Goal: Task Accomplishment & Management: Complete application form

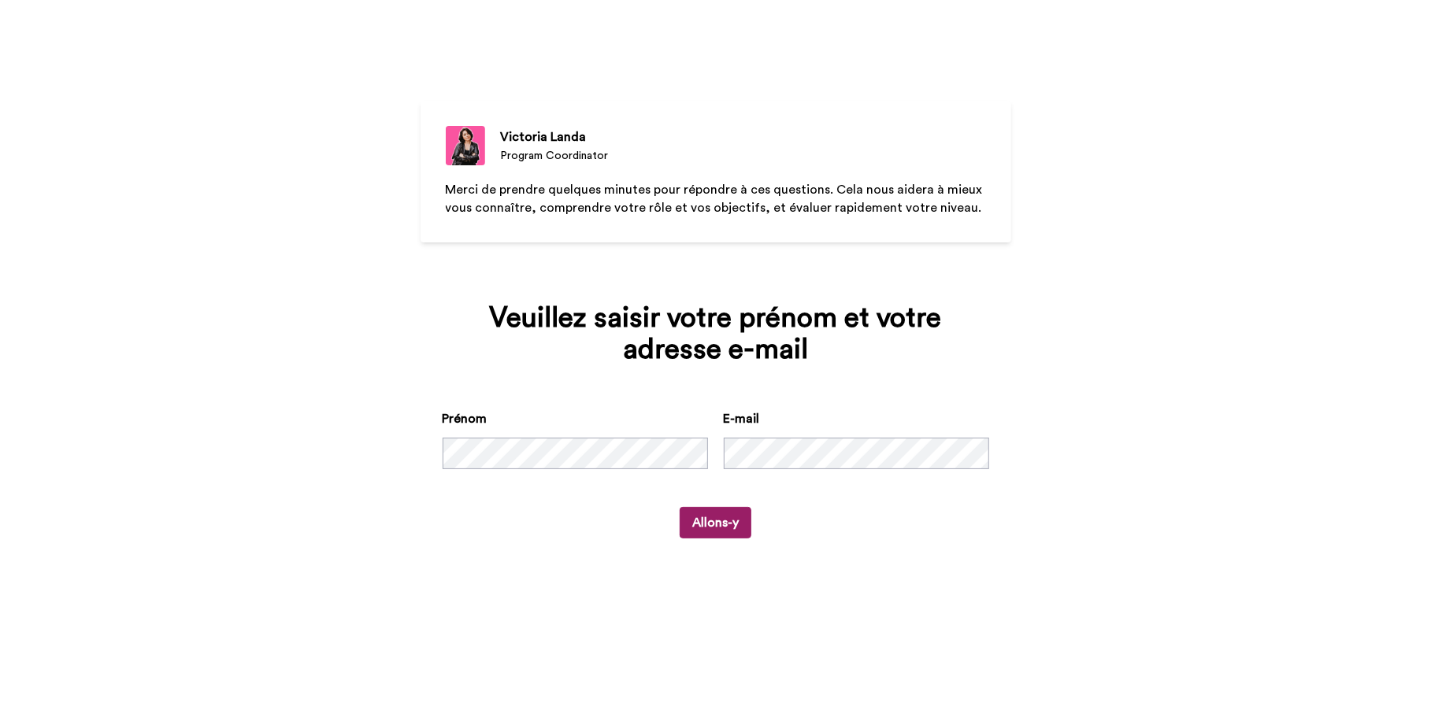
click at [724, 523] on button "Allons-y" at bounding box center [715, 522] width 72 height 31
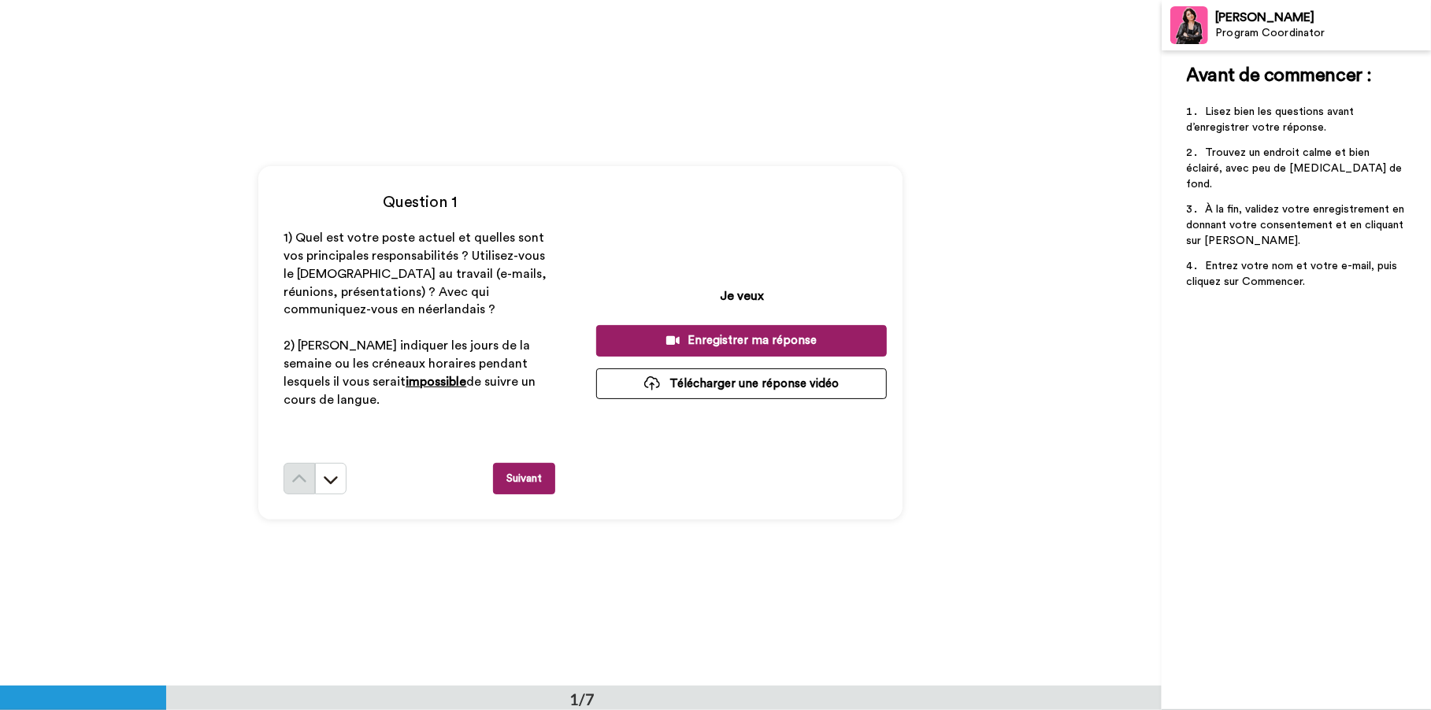
click at [698, 339] on div "Enregistrer ma réponse" at bounding box center [741, 340] width 265 height 17
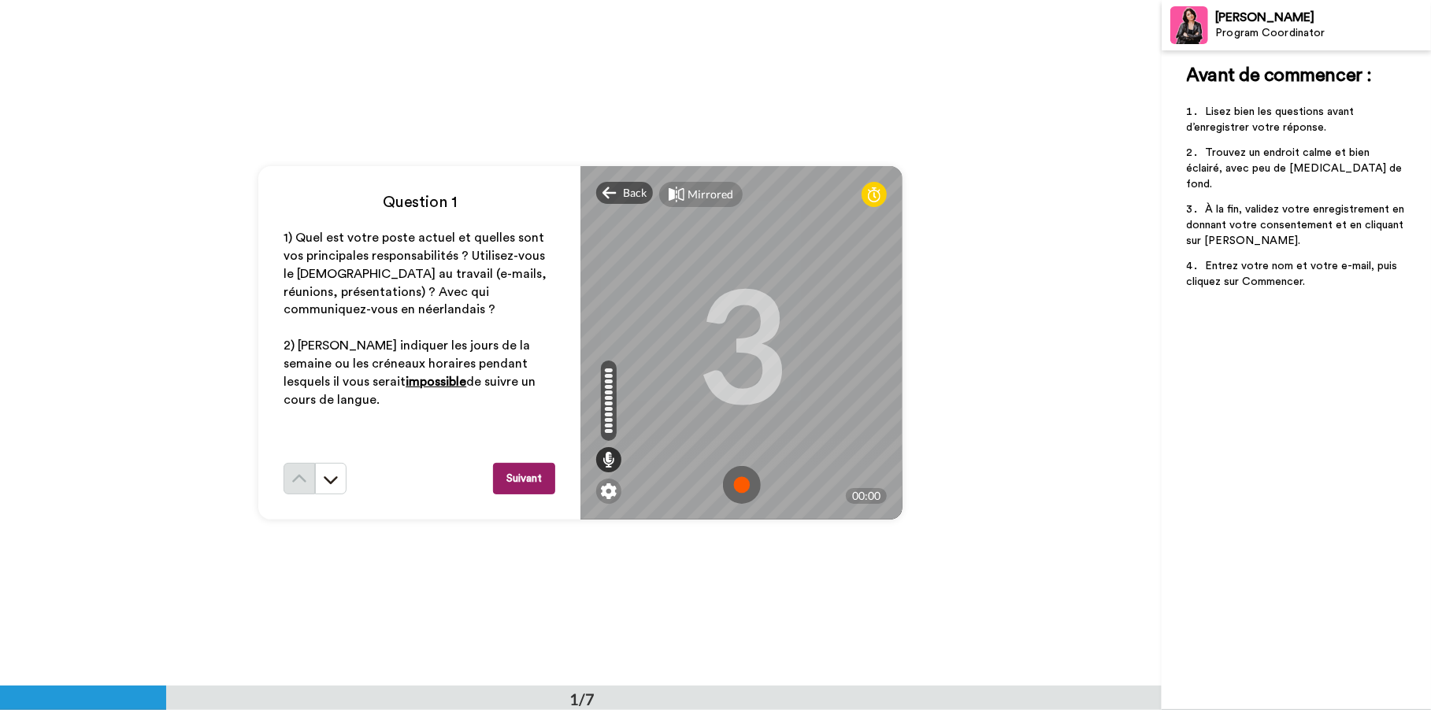
click at [739, 484] on img at bounding box center [742, 485] width 38 height 38
click at [735, 482] on img at bounding box center [742, 485] width 38 height 38
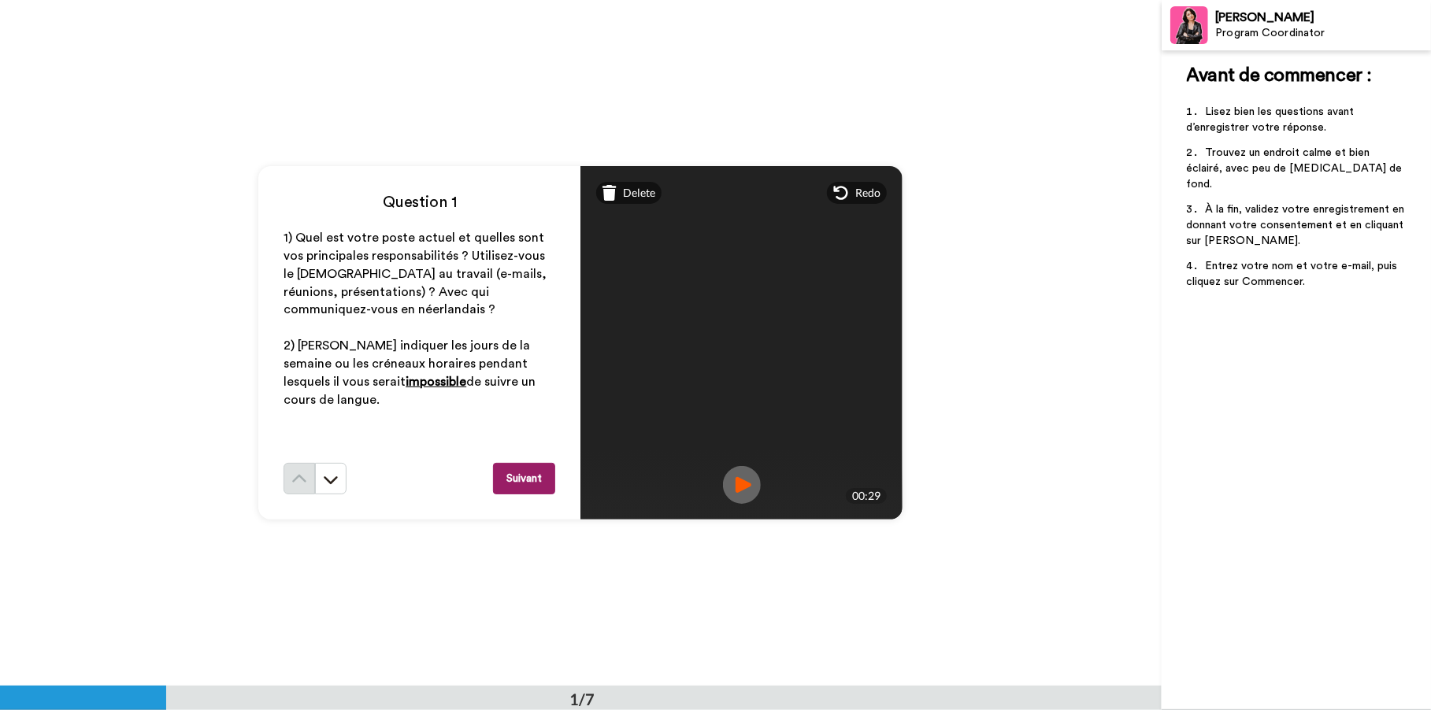
click at [737, 482] on img at bounding box center [742, 485] width 38 height 38
click at [524, 477] on button "Suivant" at bounding box center [524, 478] width 62 height 31
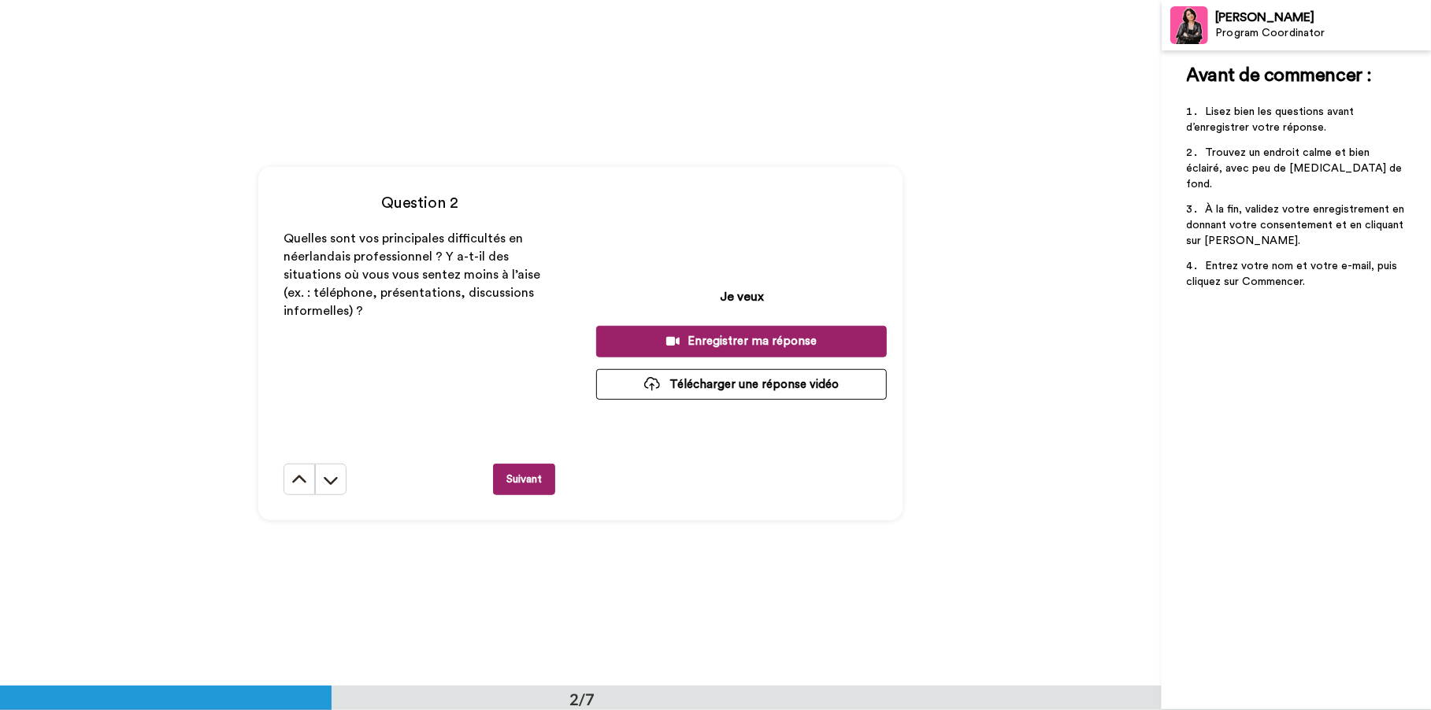
scroll to position [686, 0]
click at [730, 335] on div "Enregistrer ma réponse" at bounding box center [741, 340] width 265 height 17
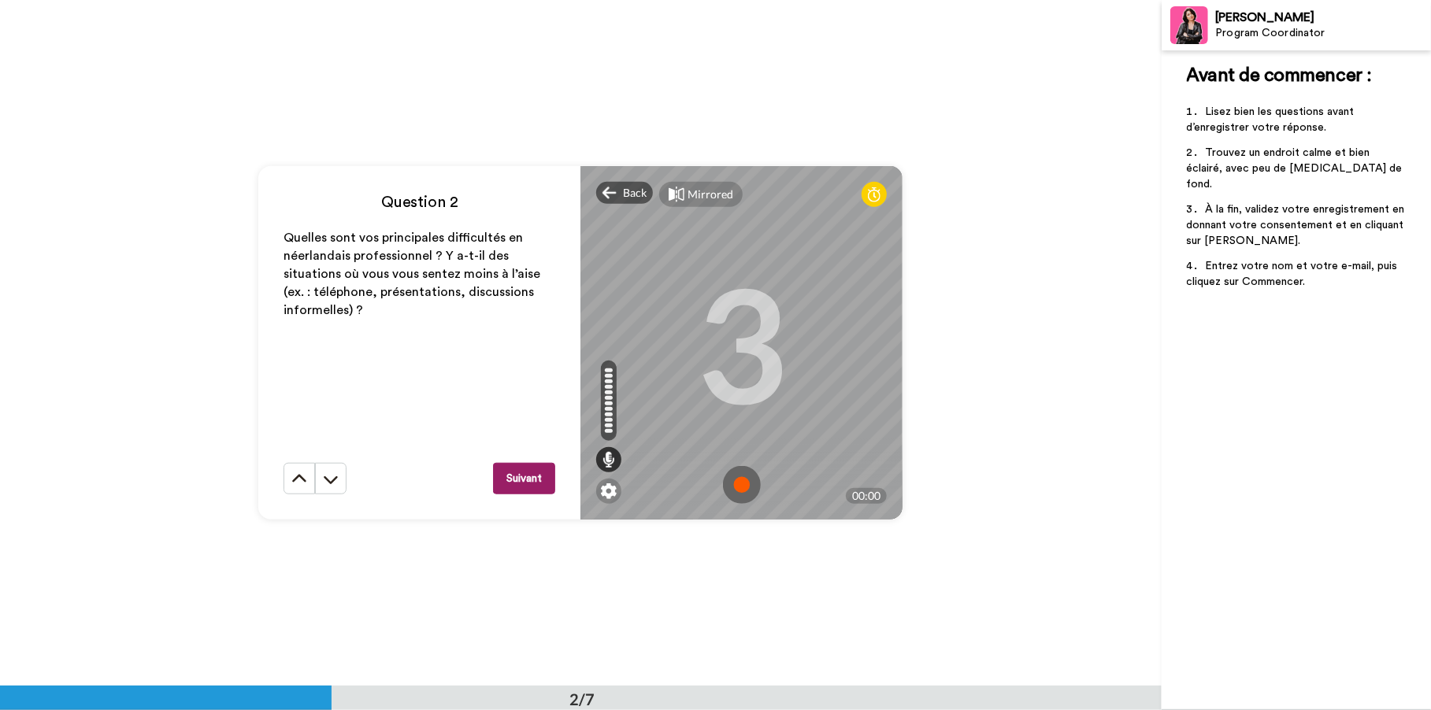
click at [738, 482] on img at bounding box center [742, 485] width 38 height 38
click at [739, 486] on img at bounding box center [742, 485] width 38 height 38
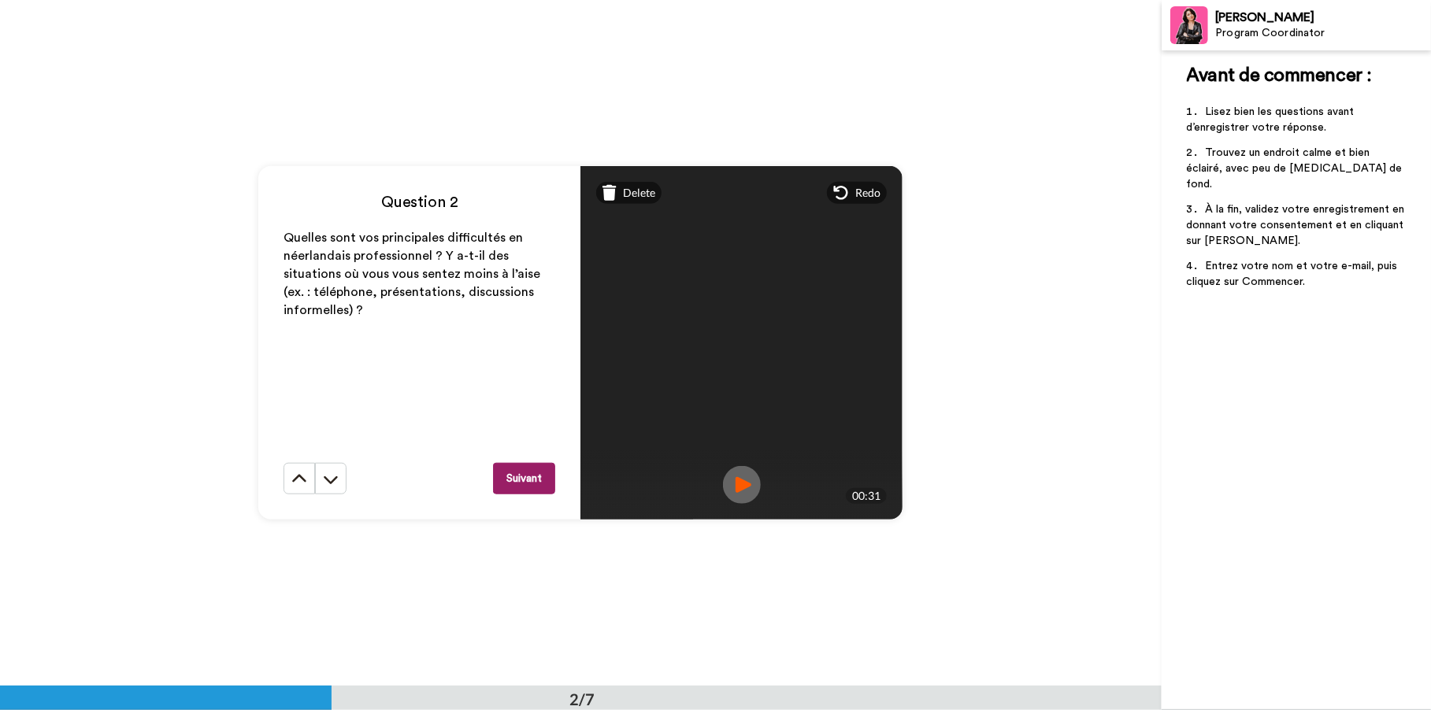
click at [734, 483] on img at bounding box center [742, 485] width 38 height 38
click at [517, 480] on button "Suivant" at bounding box center [524, 478] width 62 height 31
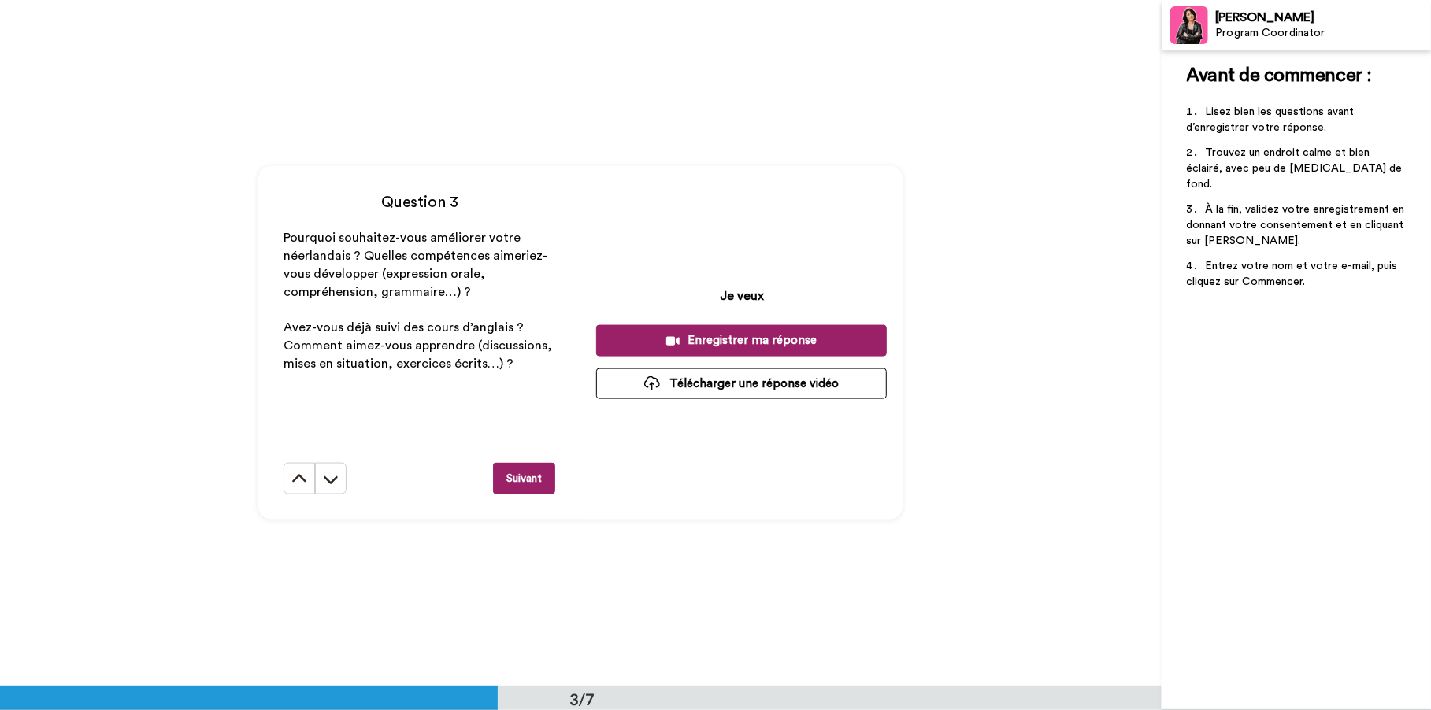
scroll to position [1372, 0]
click at [742, 338] on div "Enregistrer ma réponse" at bounding box center [741, 339] width 265 height 17
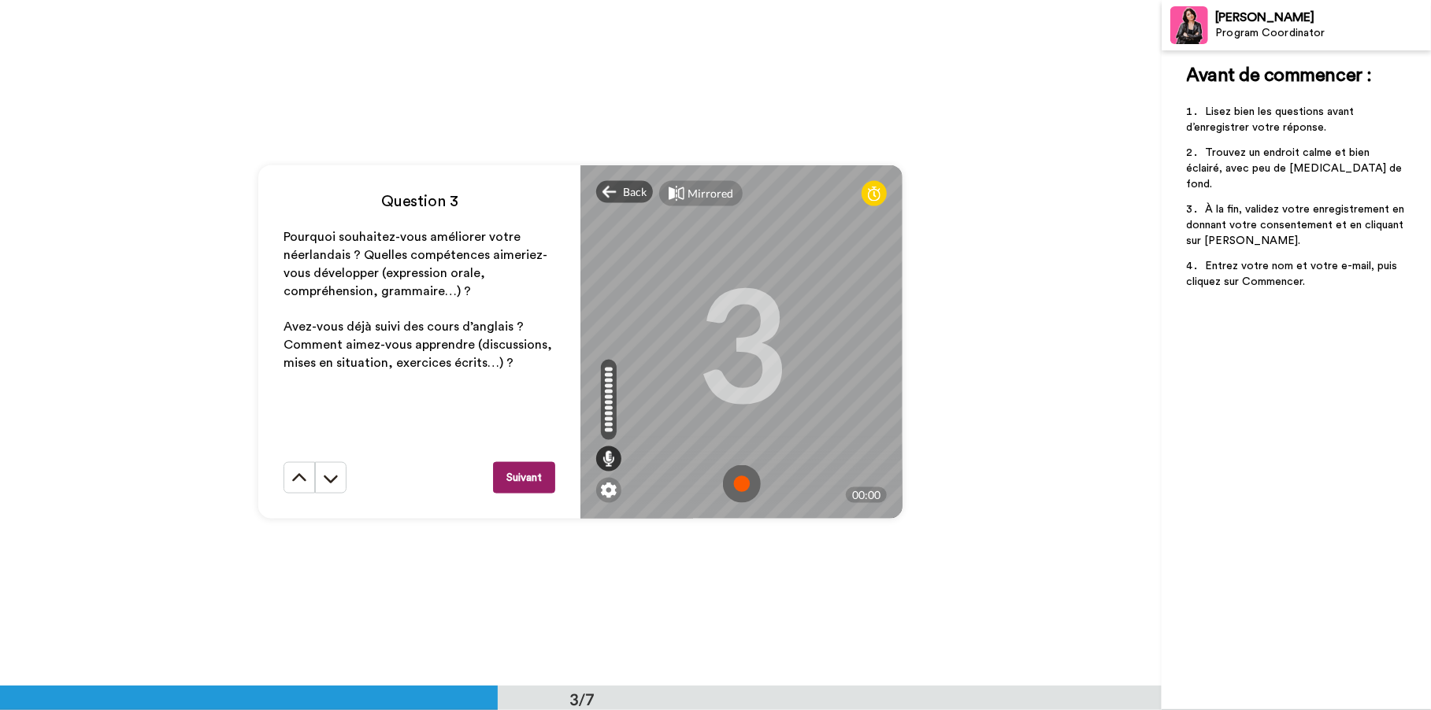
click at [738, 483] on img at bounding box center [742, 484] width 38 height 38
click at [741, 483] on img at bounding box center [742, 484] width 38 height 38
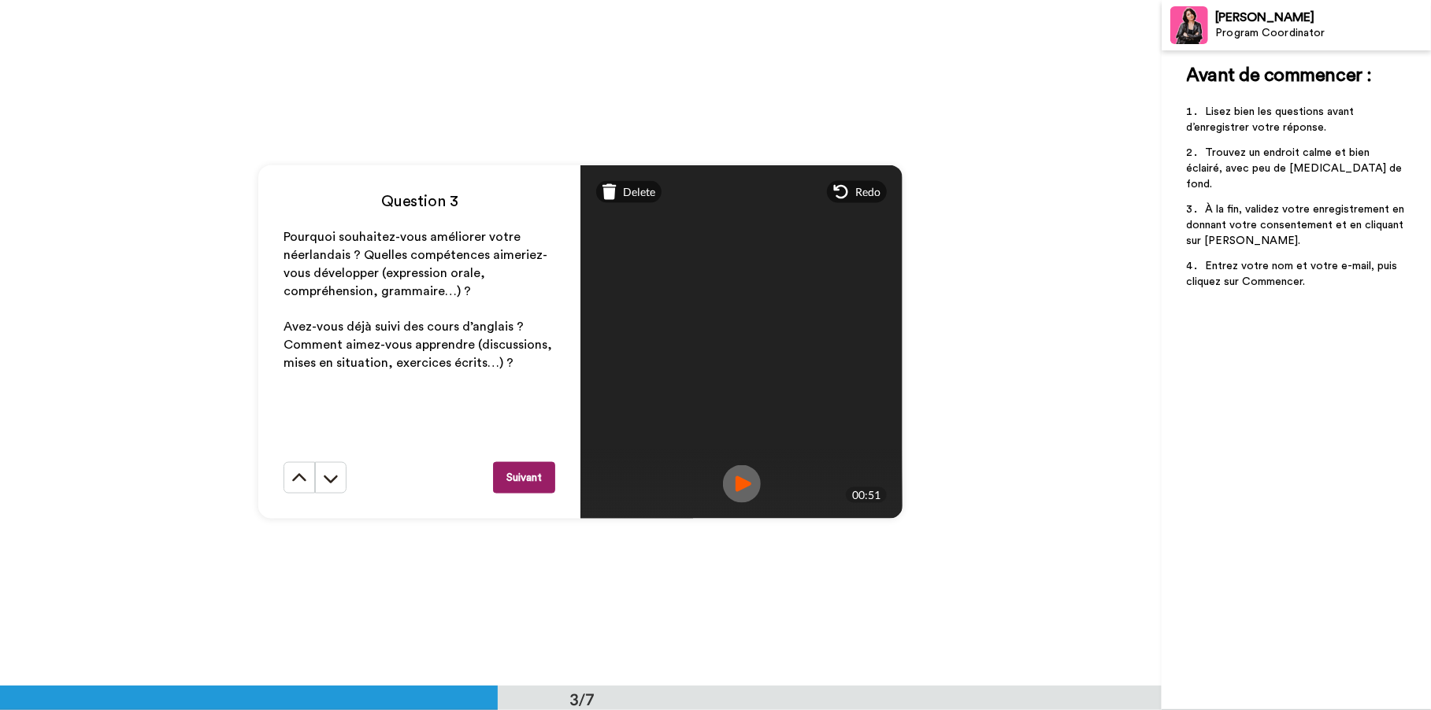
click at [735, 482] on img at bounding box center [742, 484] width 38 height 38
click at [520, 476] on button "Suivant" at bounding box center [524, 477] width 62 height 31
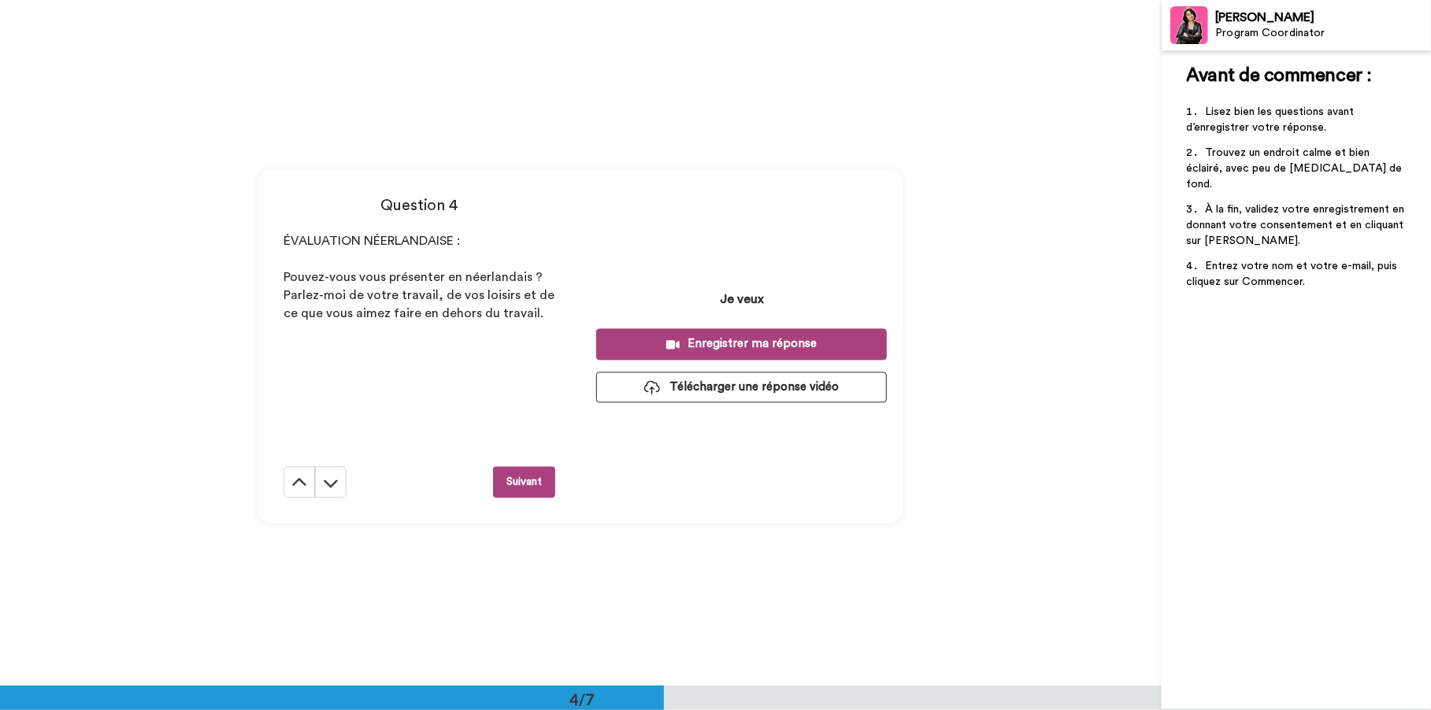
scroll to position [2057, 0]
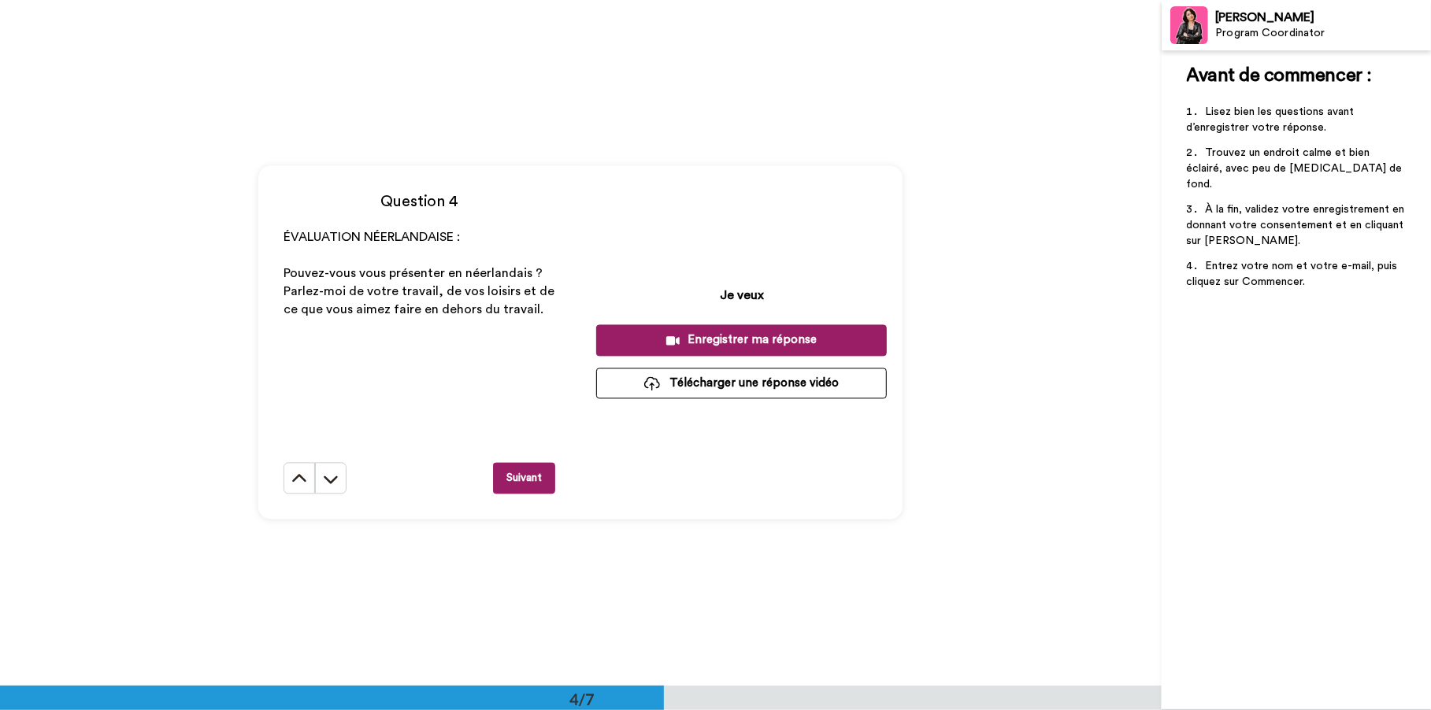
click at [768, 345] on div "Enregistrer ma réponse" at bounding box center [741, 340] width 265 height 17
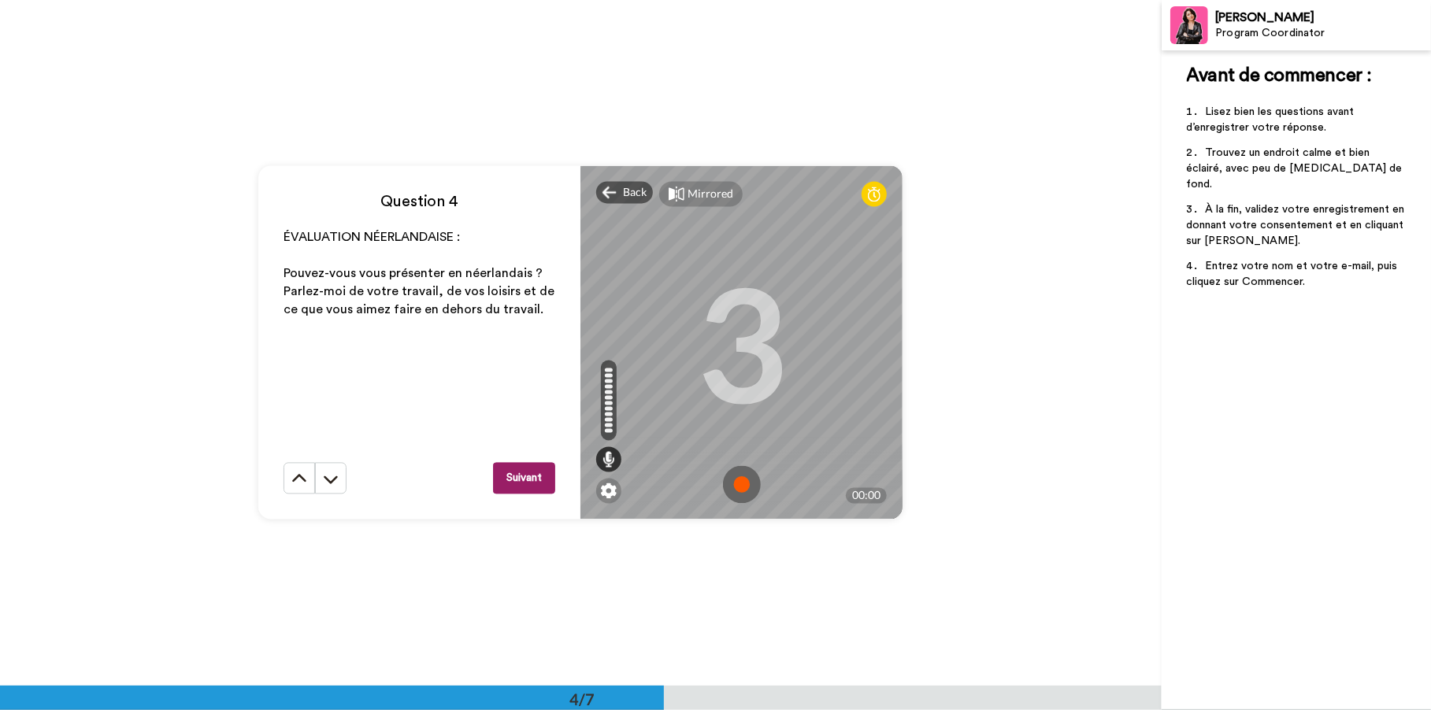
click at [737, 483] on img at bounding box center [742, 485] width 38 height 38
click at [740, 480] on img at bounding box center [742, 485] width 38 height 38
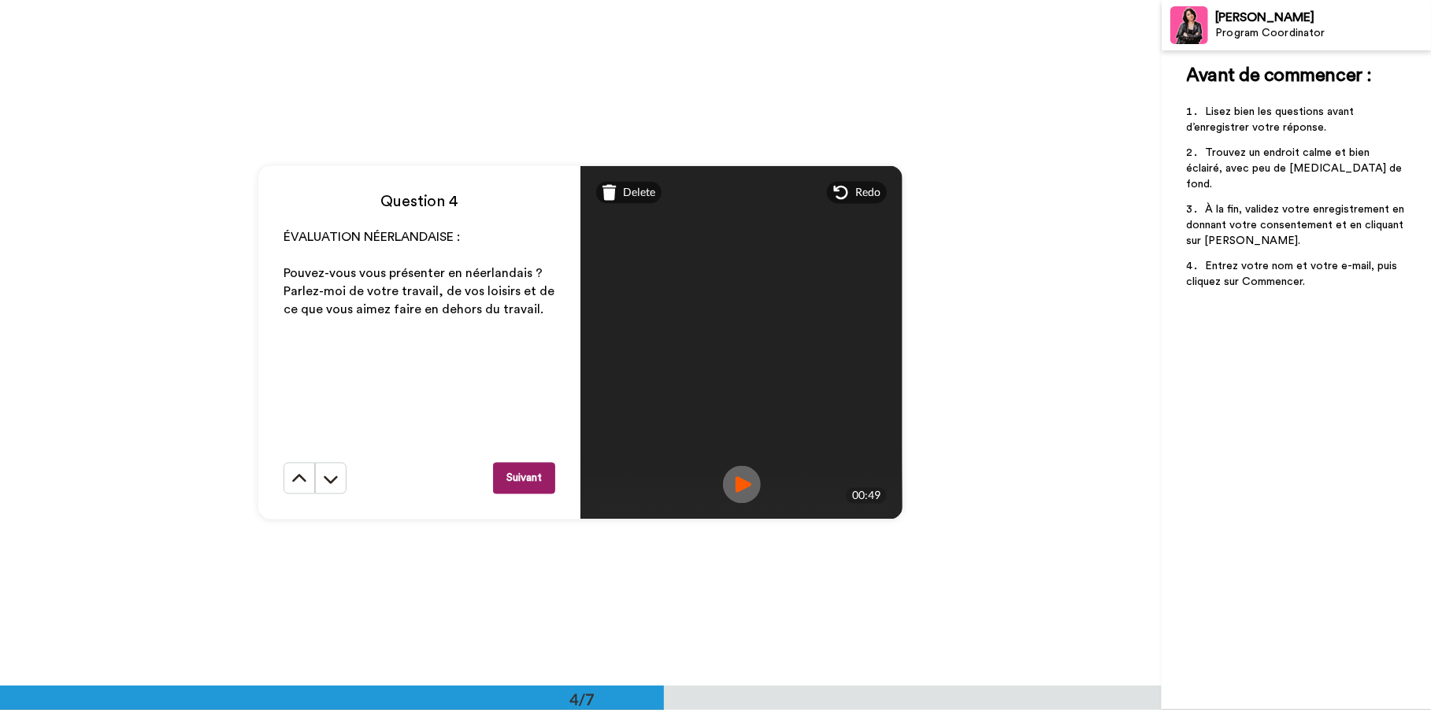
click at [733, 479] on img at bounding box center [742, 485] width 38 height 38
click at [634, 195] on span "Delete" at bounding box center [639, 193] width 32 height 16
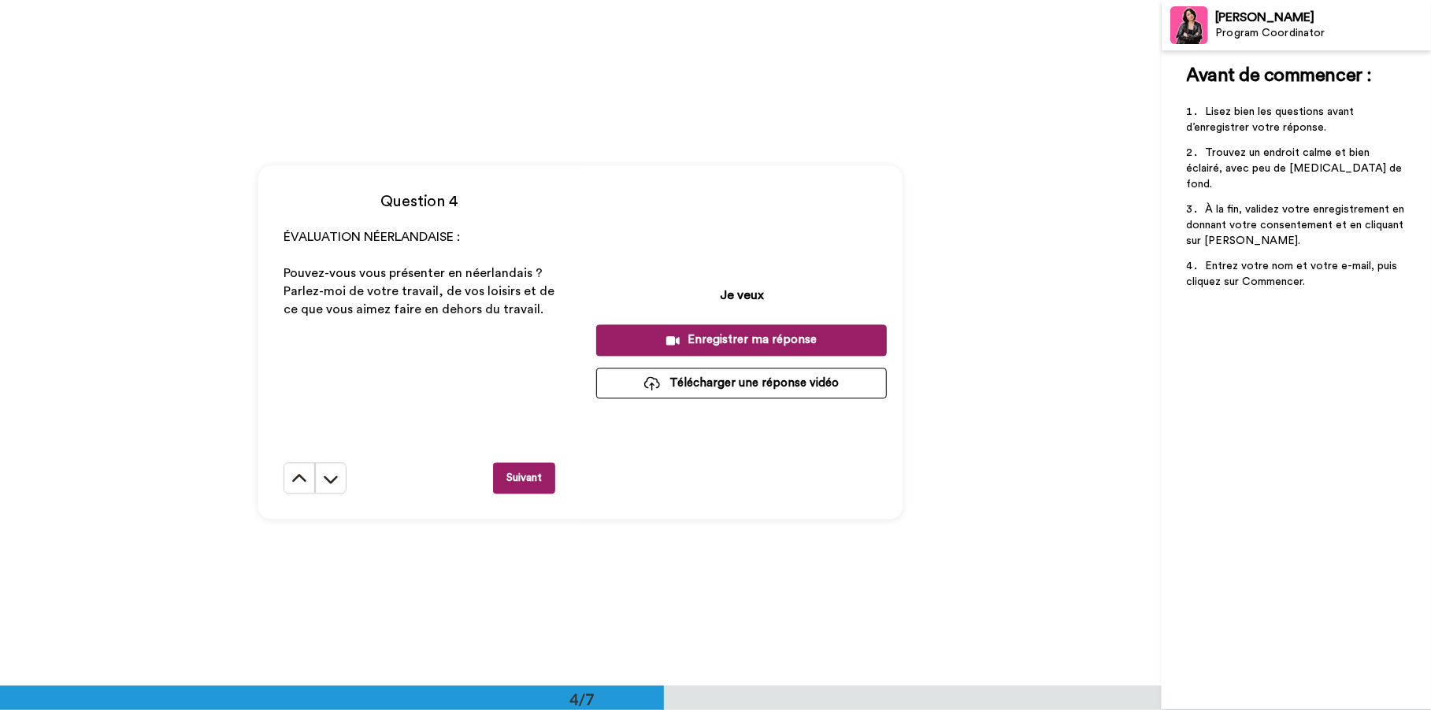
click at [764, 342] on div "Enregistrer ma réponse" at bounding box center [741, 340] width 265 height 17
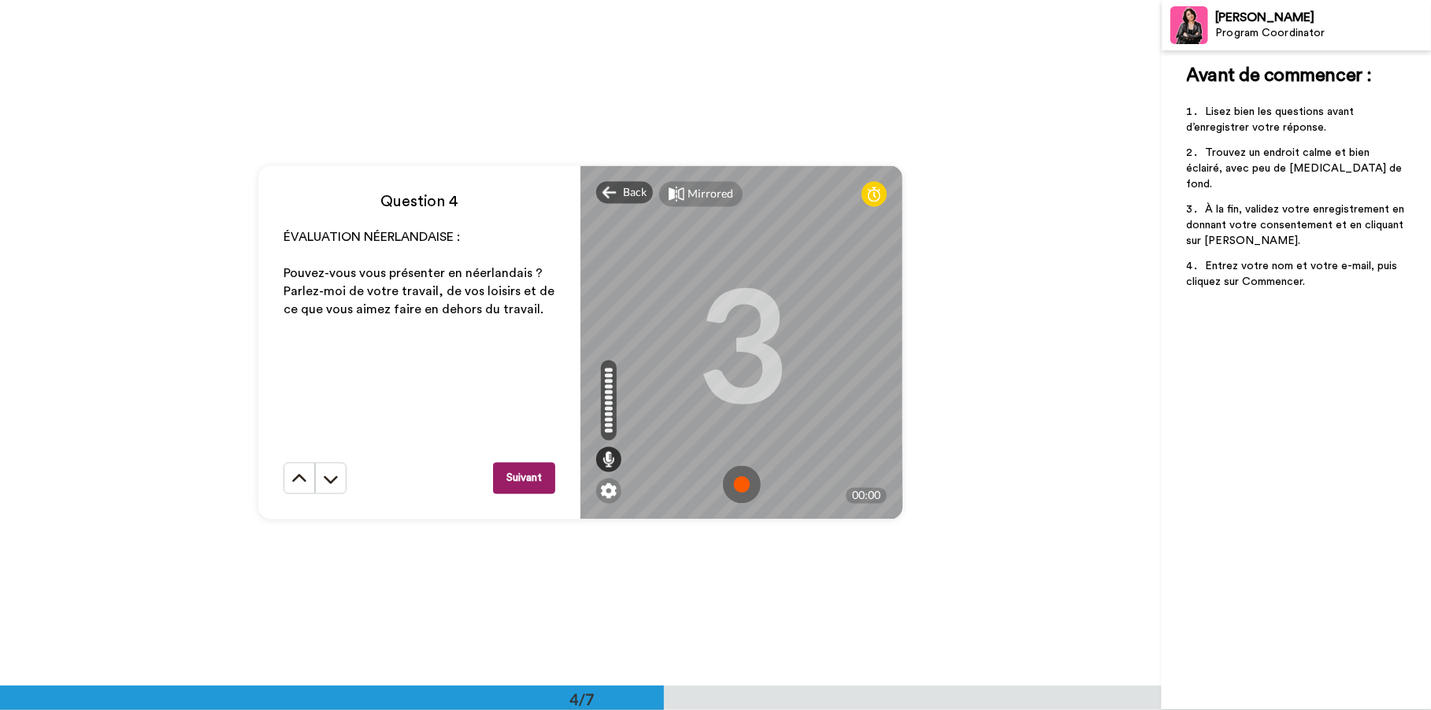
click at [737, 479] on img at bounding box center [742, 485] width 38 height 38
click at [728, 482] on img at bounding box center [742, 485] width 38 height 38
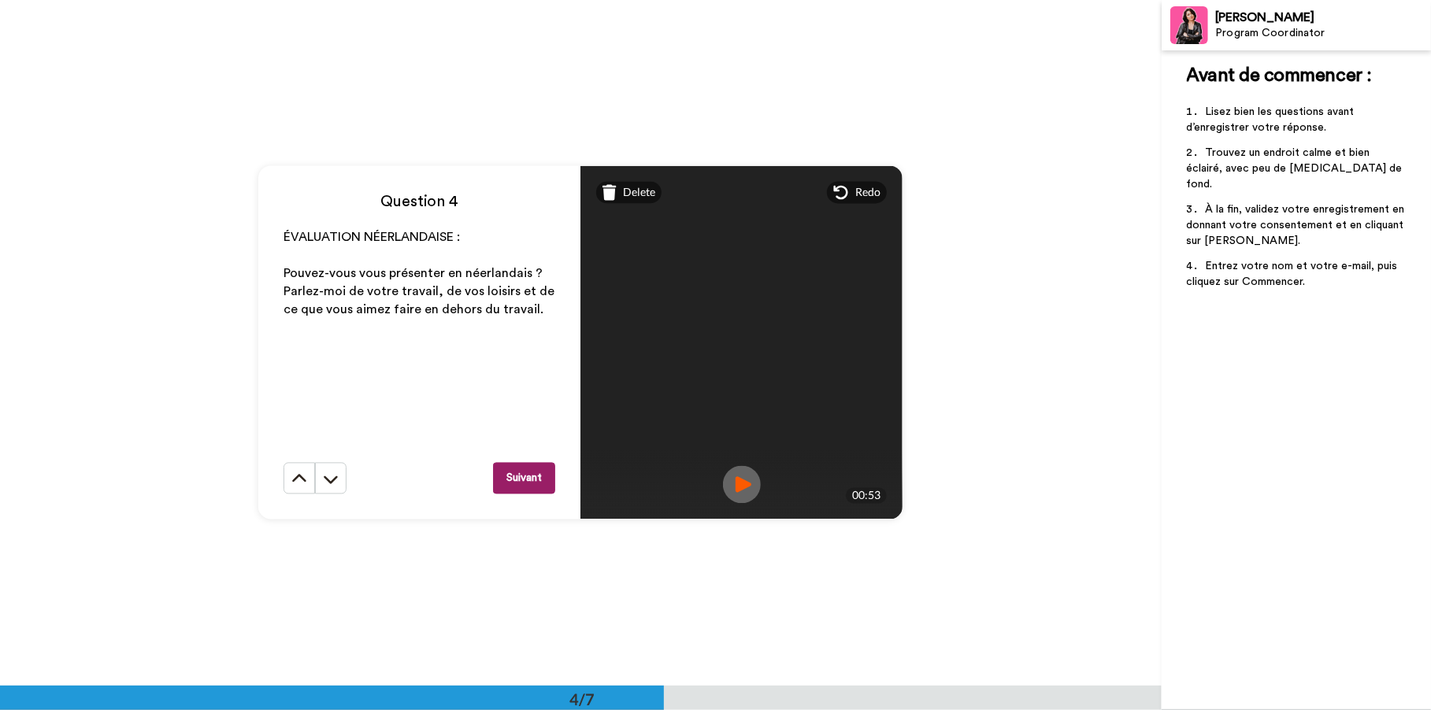
click at [735, 484] on img at bounding box center [742, 485] width 38 height 38
click at [511, 481] on button "Suivant" at bounding box center [524, 478] width 62 height 31
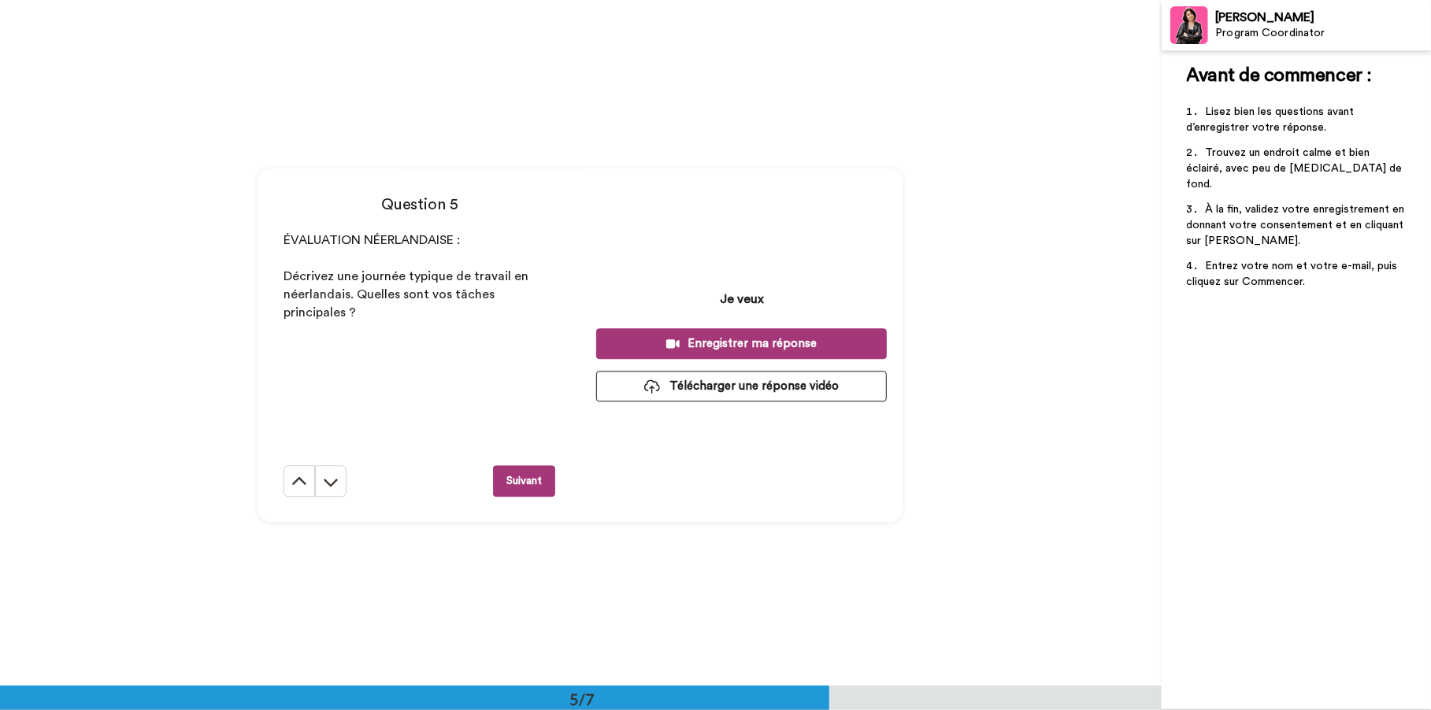
scroll to position [2744, 0]
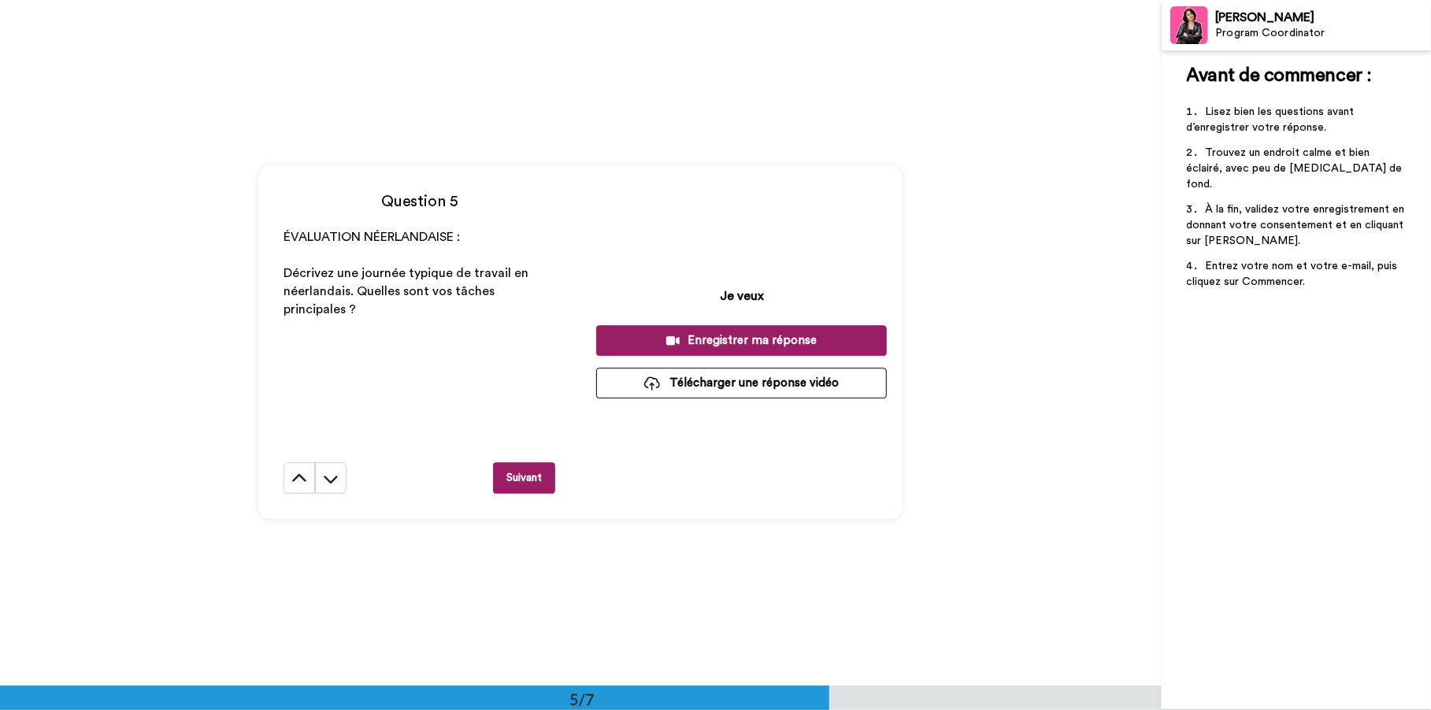
click at [768, 335] on div "Enregistrer ma réponse" at bounding box center [741, 340] width 265 height 17
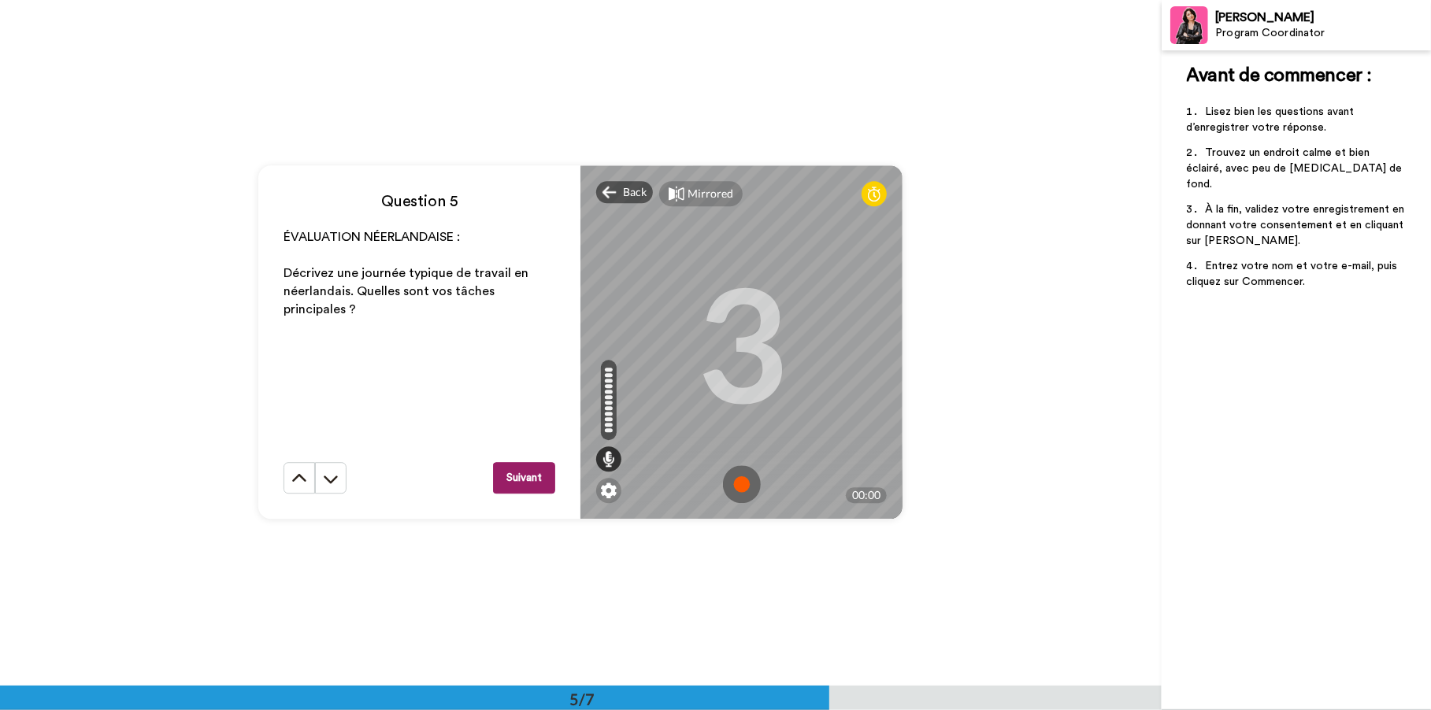
click at [538, 476] on button "Suivant" at bounding box center [524, 477] width 62 height 31
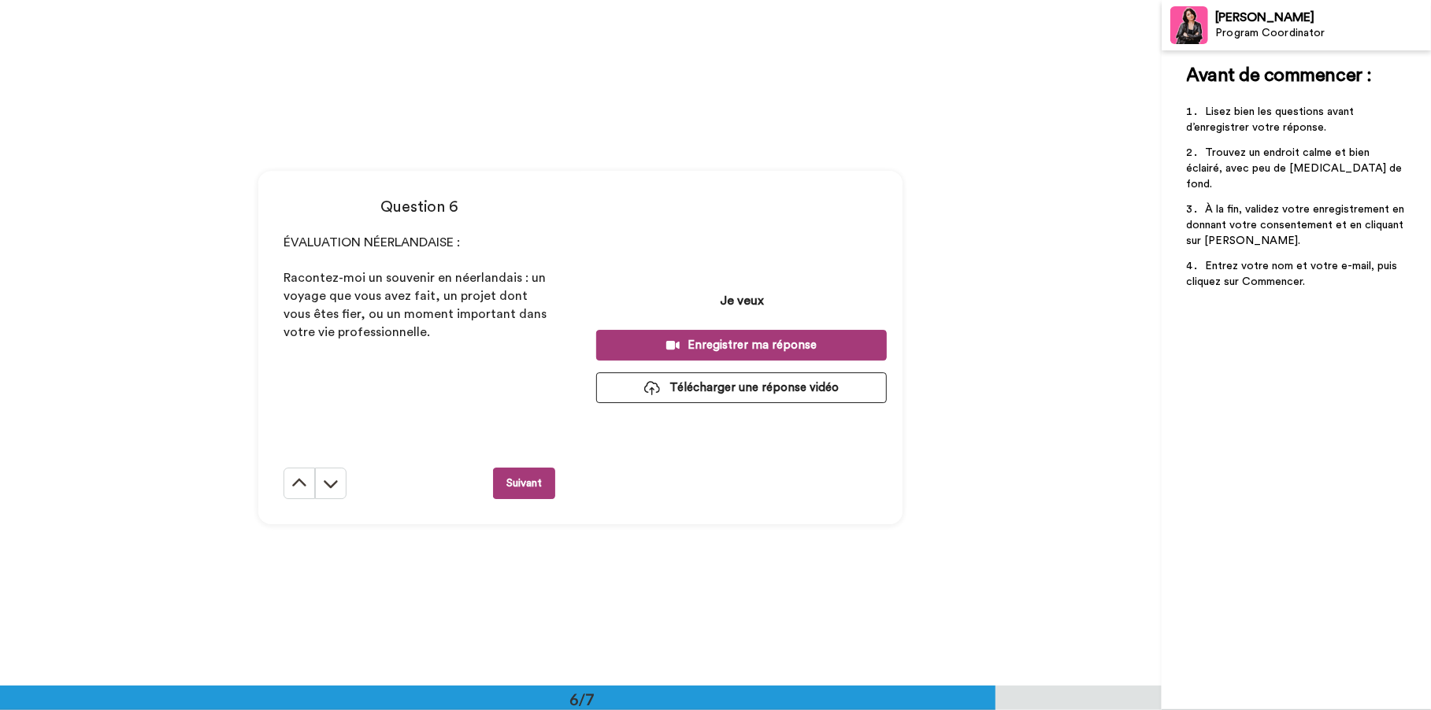
scroll to position [3429, 0]
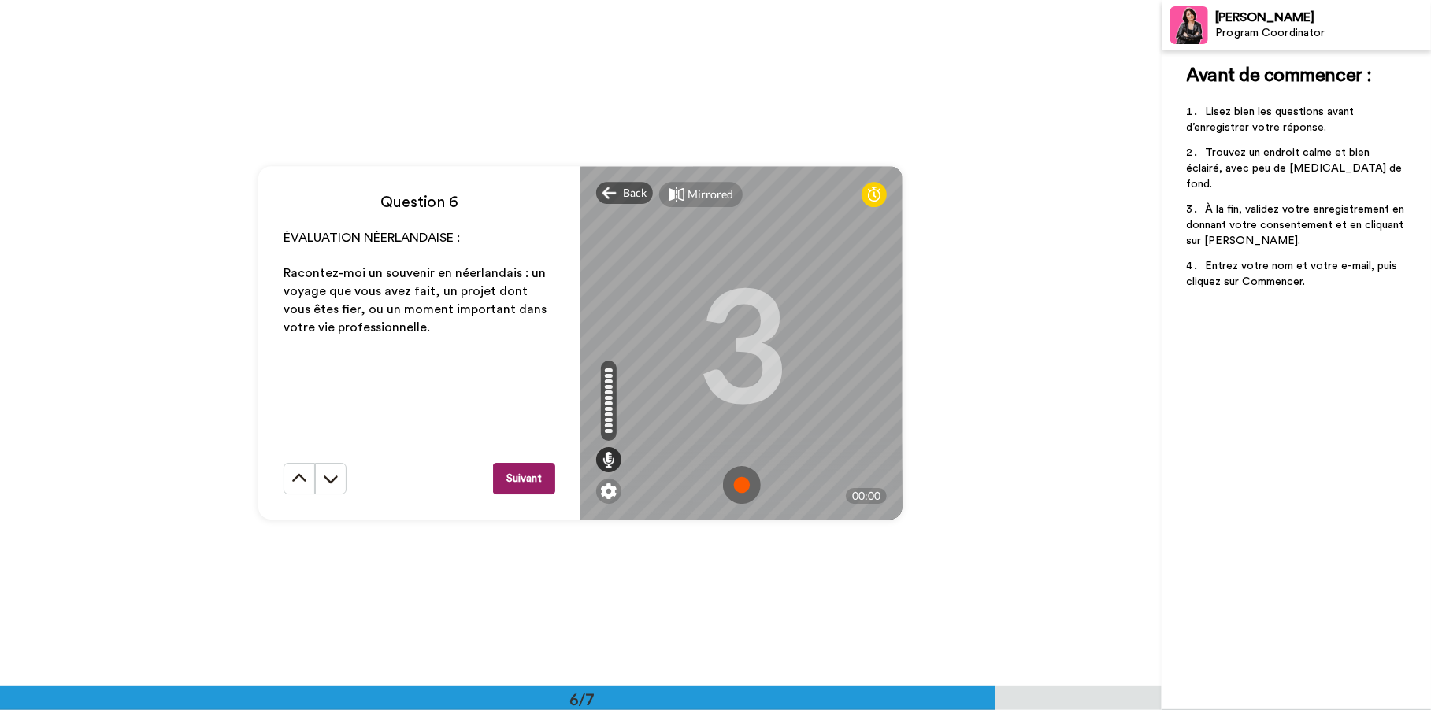
click at [738, 479] on img at bounding box center [742, 485] width 38 height 38
click at [739, 479] on img at bounding box center [742, 485] width 38 height 38
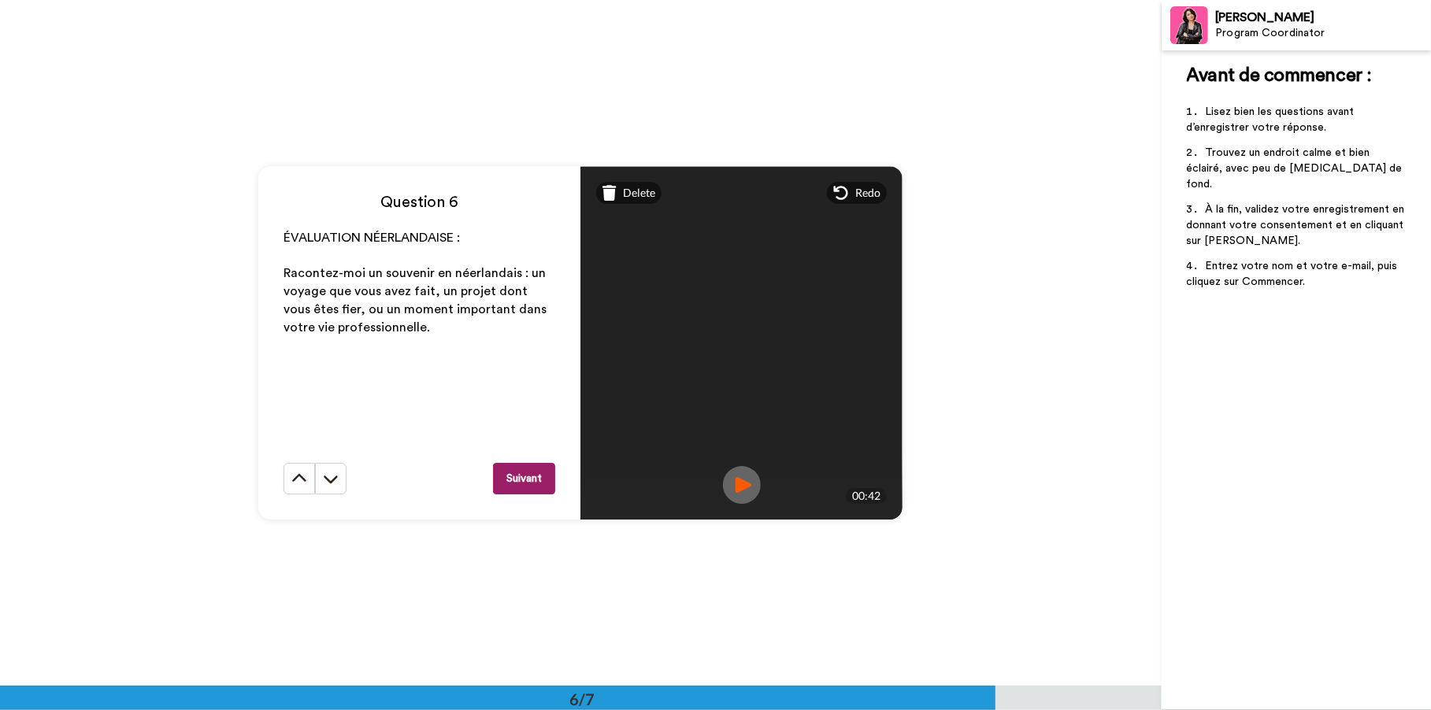
click at [733, 472] on img at bounding box center [742, 485] width 38 height 38
click at [529, 480] on button "Suivant" at bounding box center [524, 478] width 62 height 31
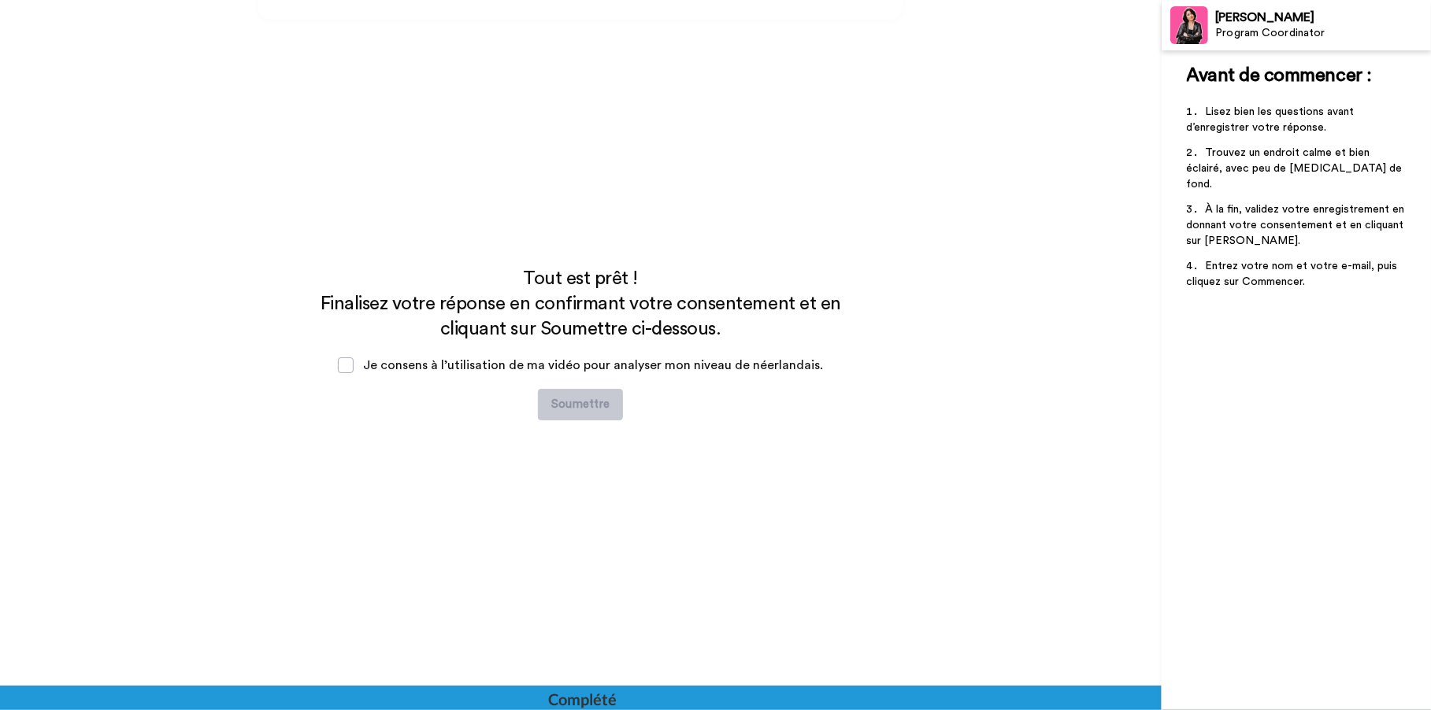
scroll to position [3930, 0]
click at [352, 366] on span at bounding box center [346, 365] width 16 height 16
click at [603, 405] on button "Soumettre" at bounding box center [580, 403] width 85 height 31
